Goal: Check status: Check status

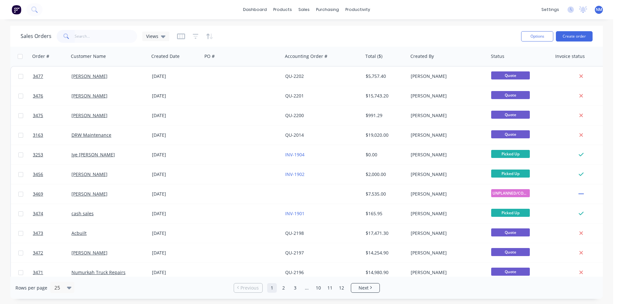
click at [98, 40] on input "text" at bounding box center [106, 36] width 63 height 13
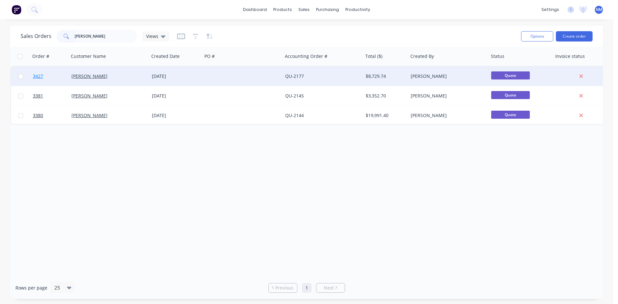
type input "[PERSON_NAME]"
click at [40, 78] on span "3427" at bounding box center [38, 76] width 10 height 6
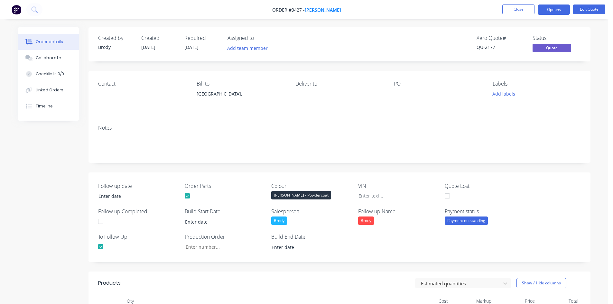
click at [321, 11] on span "[PERSON_NAME]" at bounding box center [323, 10] width 36 height 6
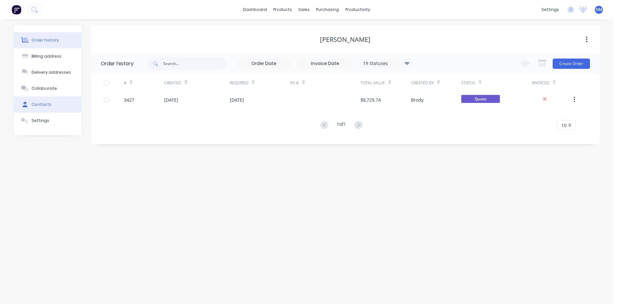
click at [54, 109] on button "Contacts" at bounding box center [48, 105] width 68 height 16
select select "AU"
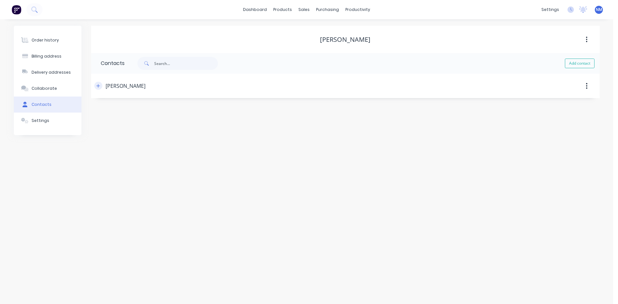
click at [98, 87] on icon "button" at bounding box center [98, 86] width 4 height 5
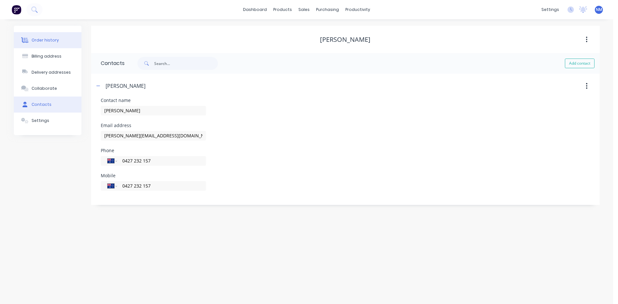
click at [37, 43] on button "Order history" at bounding box center [48, 40] width 68 height 16
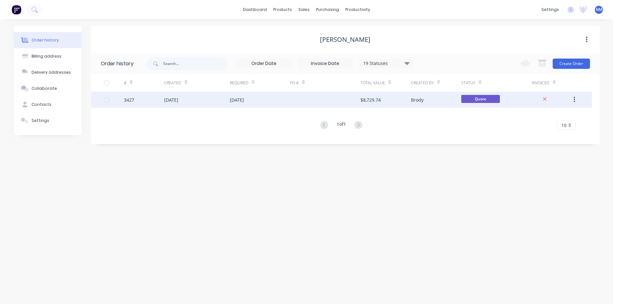
click at [208, 102] on div "[DATE]" at bounding box center [196, 100] width 65 height 16
